Goal: Information Seeking & Learning: Learn about a topic

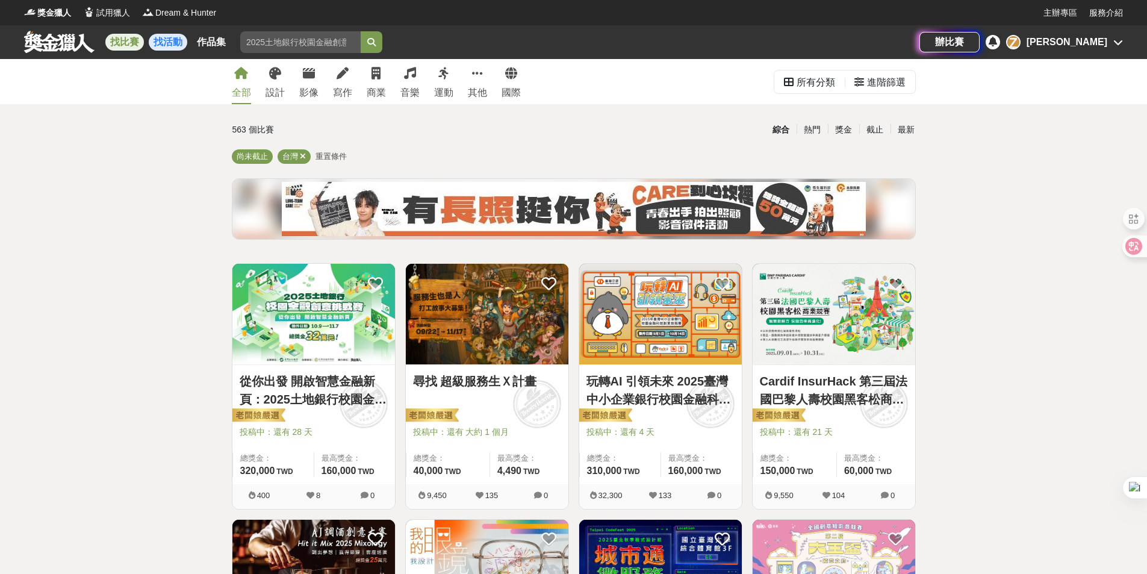
click at [167, 46] on link "找活動" at bounding box center [168, 42] width 39 height 17
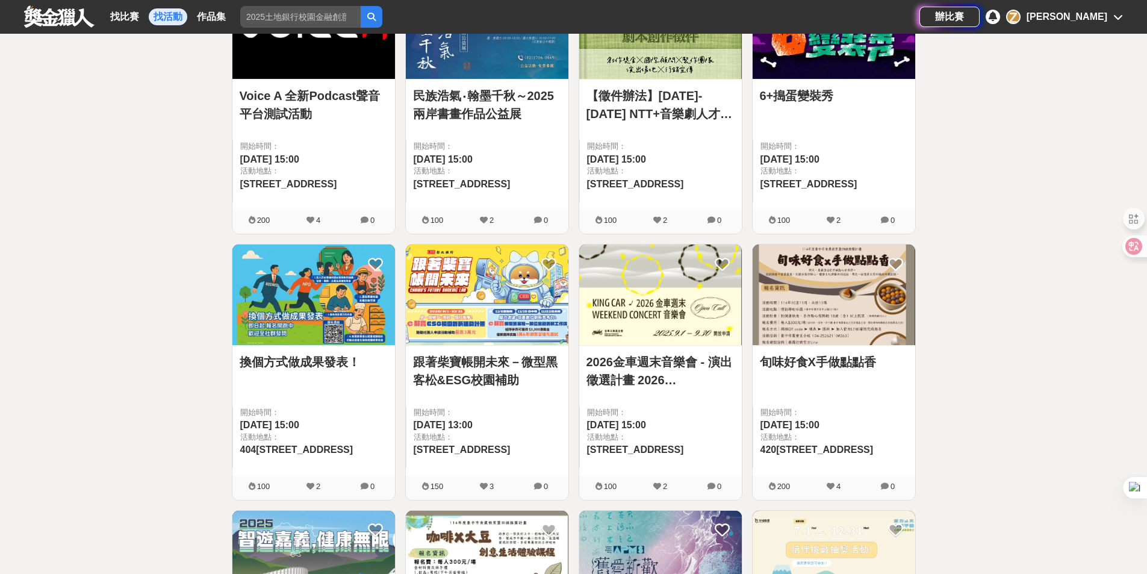
scroll to position [361, 0]
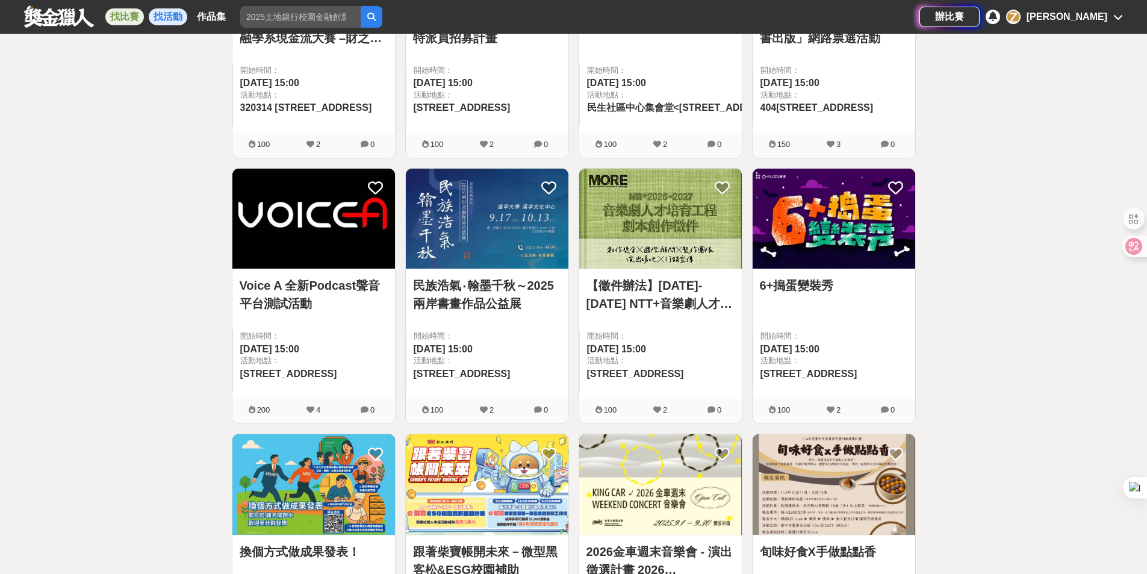
click at [133, 17] on link "找比賽" at bounding box center [124, 16] width 39 height 17
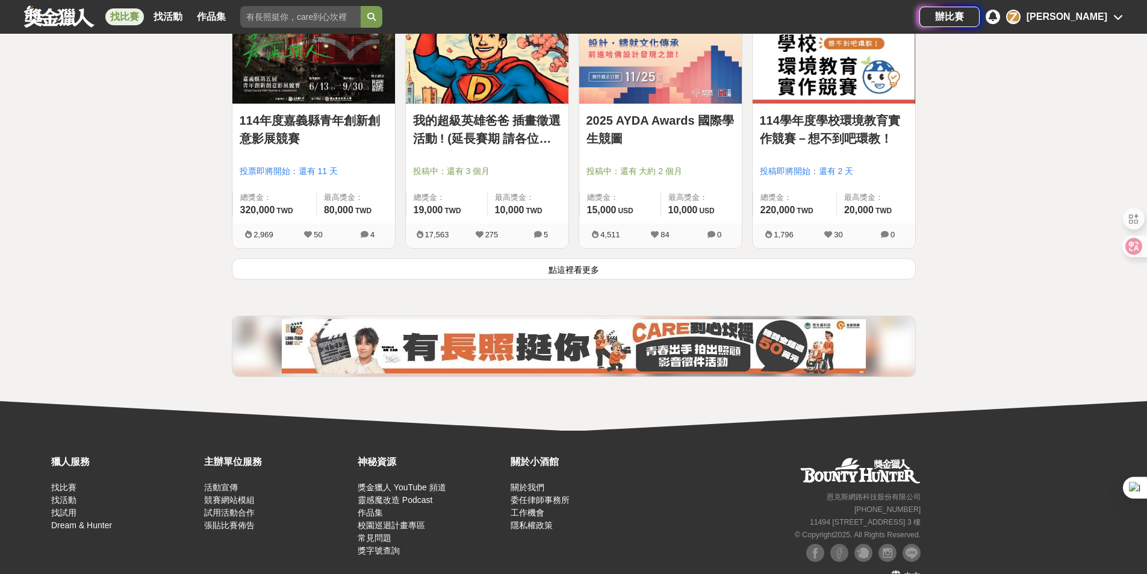
scroll to position [1560, 0]
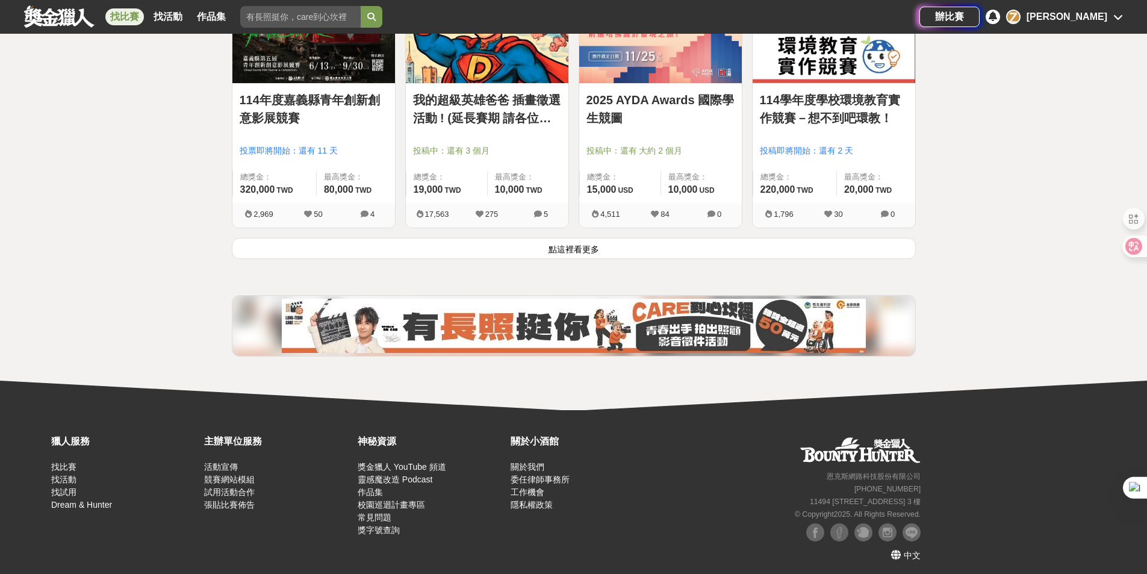
click at [553, 248] on button "點這裡看更多" at bounding box center [574, 248] width 684 height 21
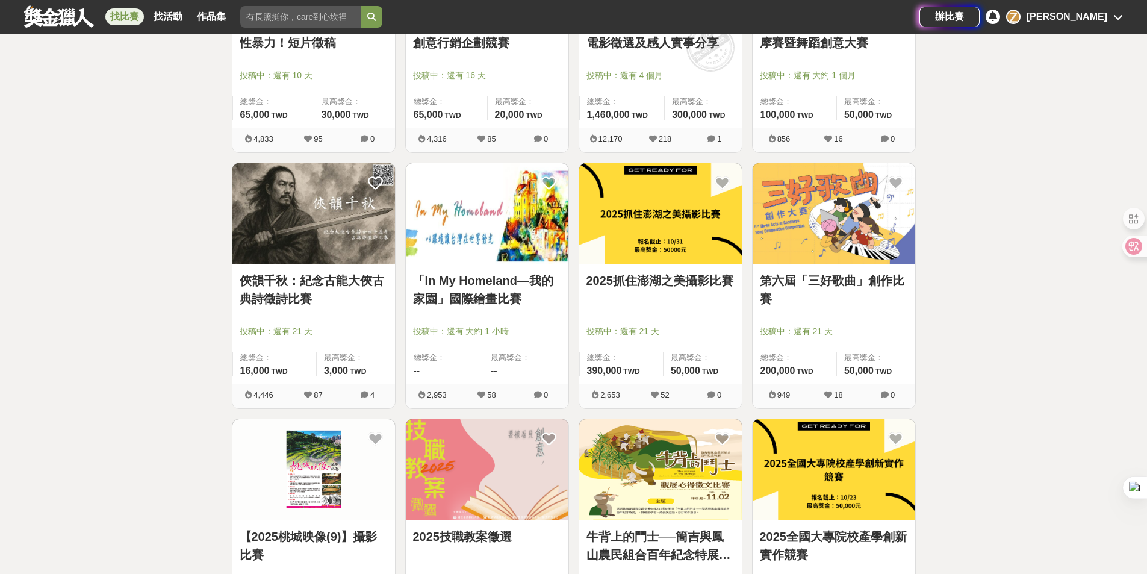
scroll to position [2704, 0]
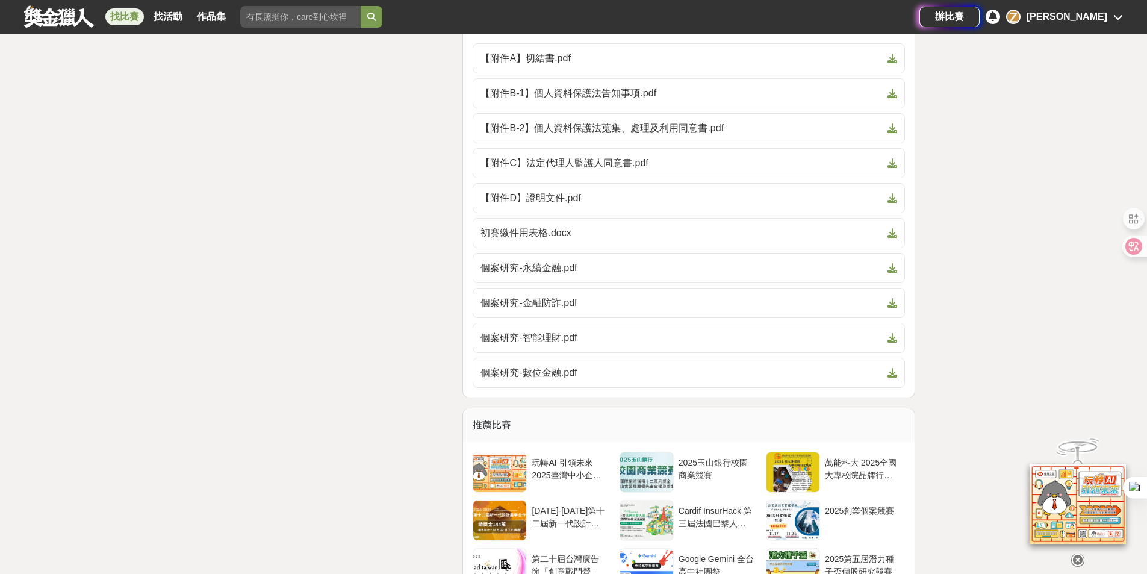
scroll to position [3132, 0]
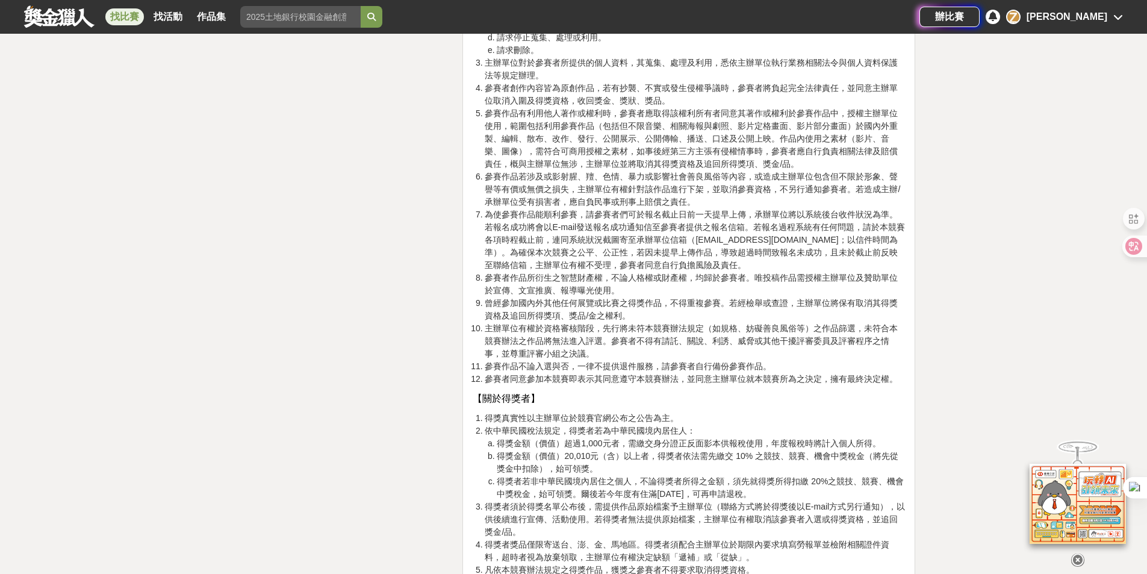
scroll to position [3192, 0]
